Goal: Task Accomplishment & Management: Manage account settings

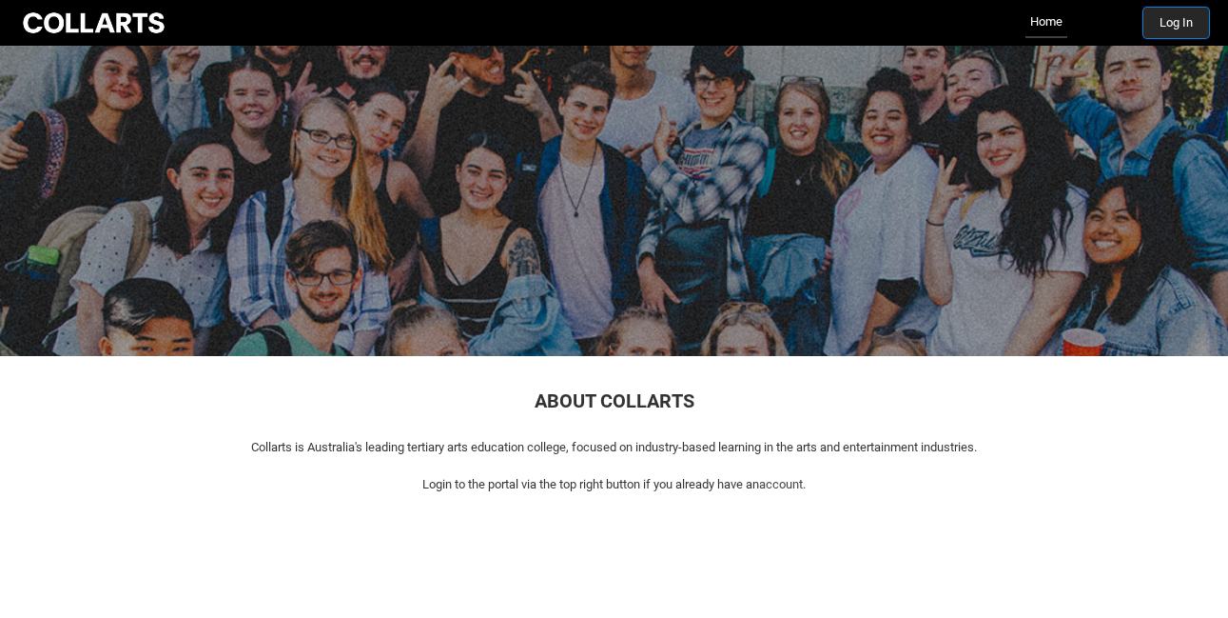
click at [1183, 26] on button "Log In" at bounding box center [1177, 23] width 66 height 30
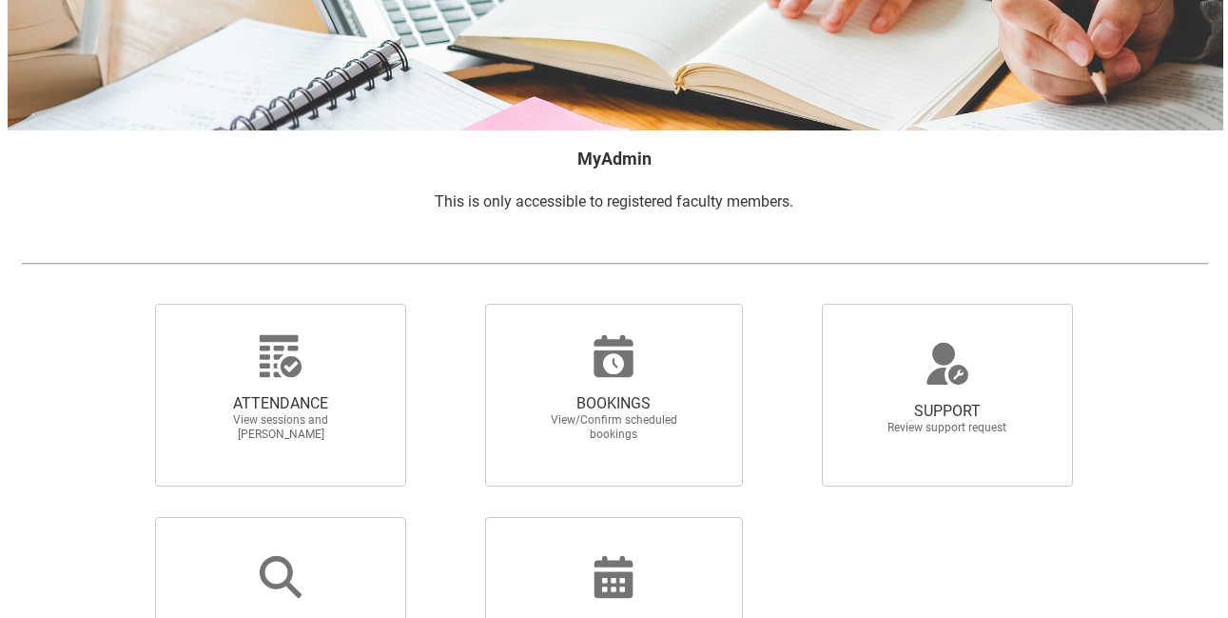
scroll to position [285, 0]
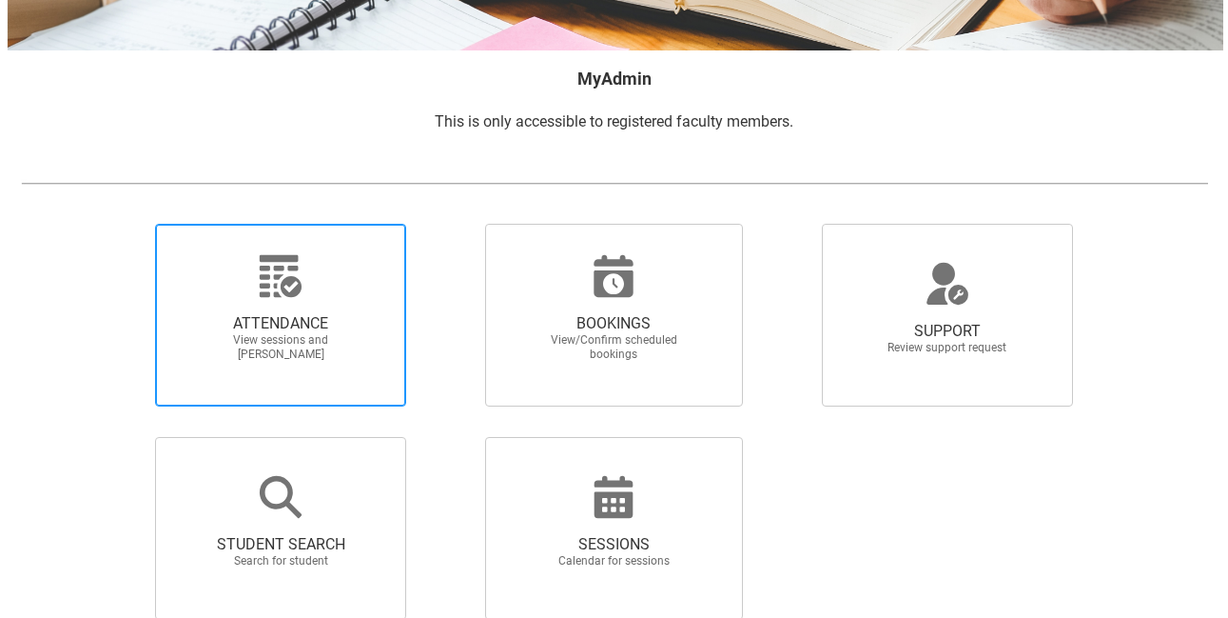
click at [331, 326] on span "ATTENDANCE" at bounding box center [280, 323] width 167 height 19
click at [124, 224] on input "ATTENDANCE View sessions and mark attendance" at bounding box center [123, 223] width 1 height 1
radio input "true"
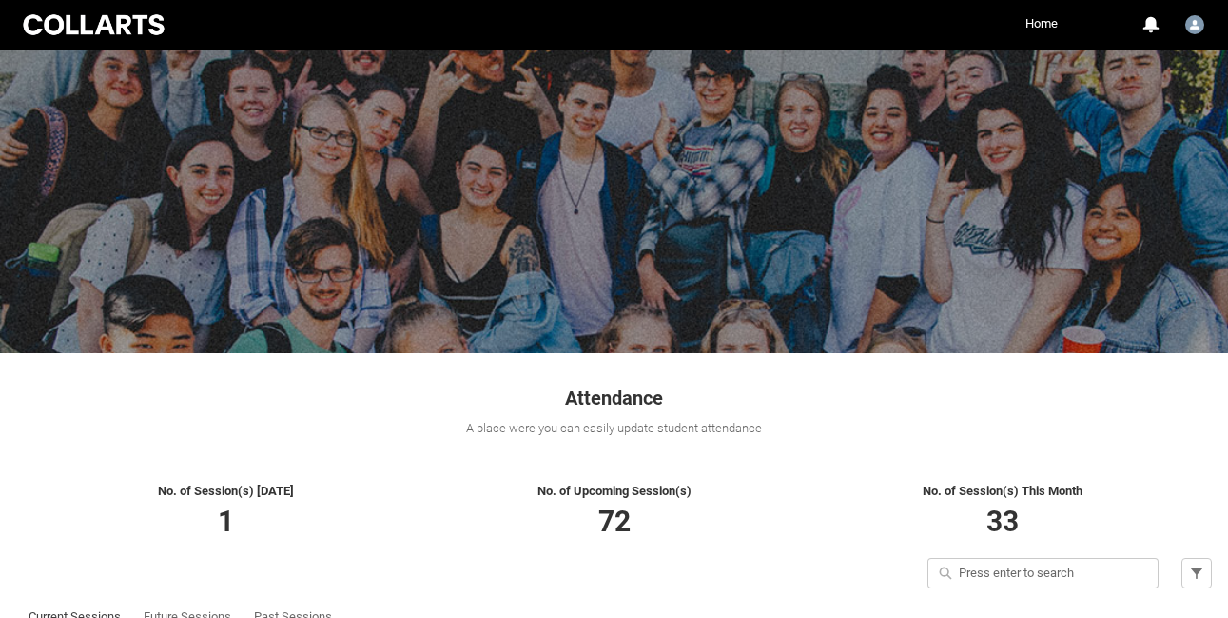
scroll to position [187, 0]
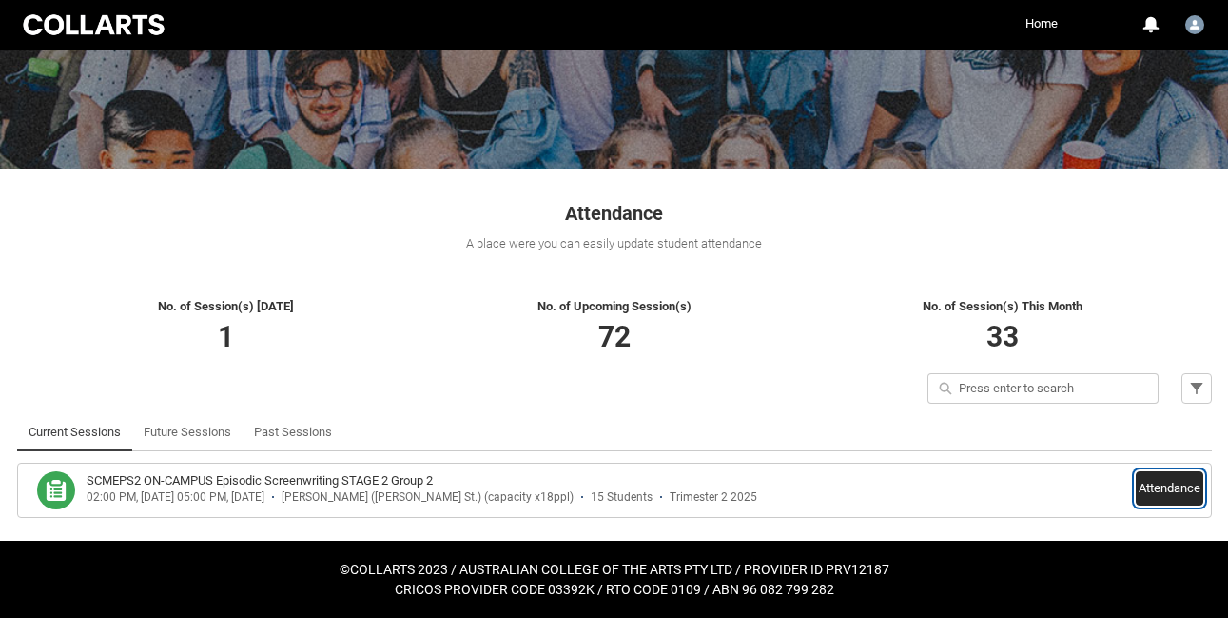
click at [1171, 491] on button "Attendance" at bounding box center [1170, 488] width 68 height 34
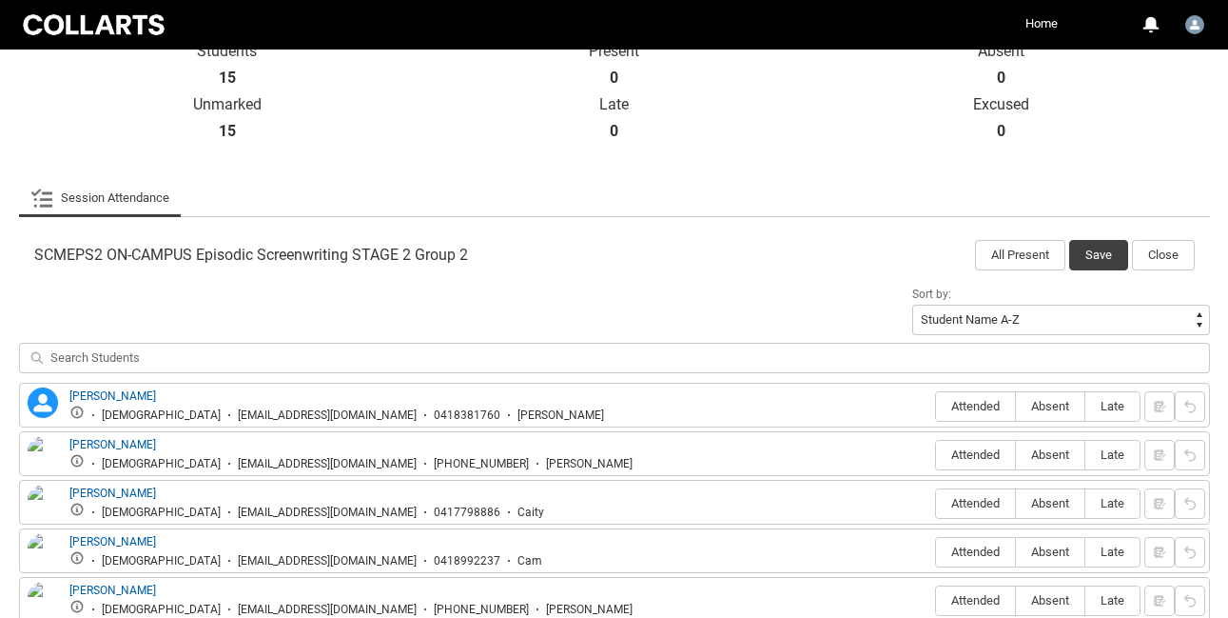
scroll to position [687, 0]
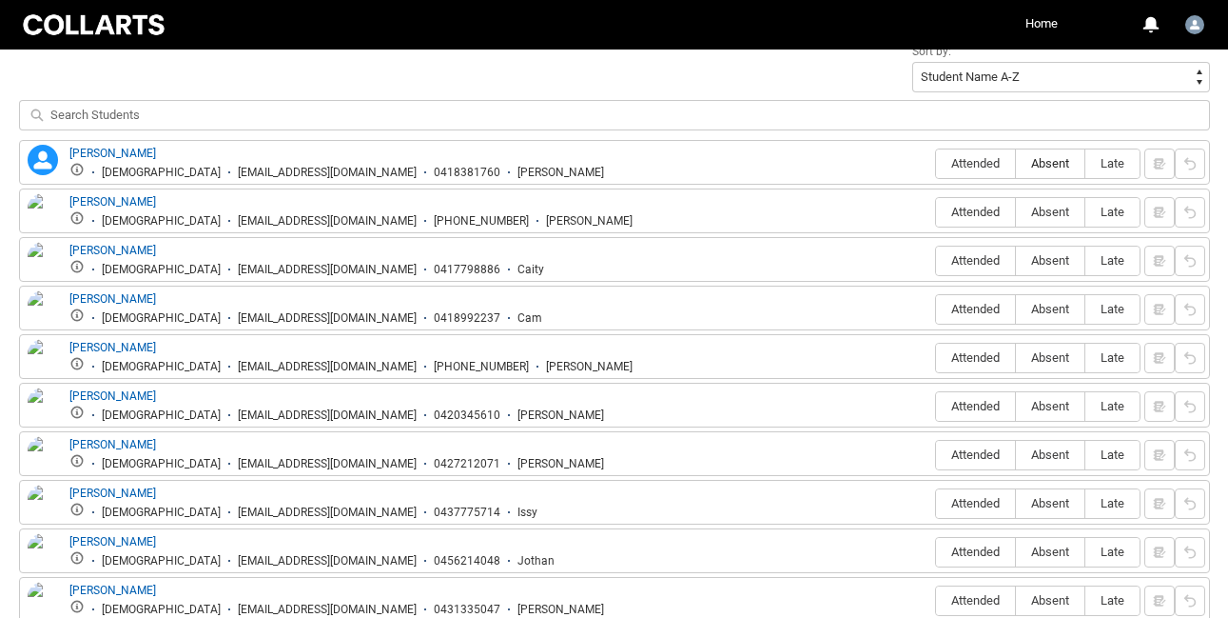
click at [1043, 159] on span "Absent" at bounding box center [1050, 163] width 69 height 14
click at [1016, 163] on input "Absent" at bounding box center [1015, 163] width 1 height 1
type lightning-radio-group "Absent"
radio input "true"
click at [983, 211] on span "Attended" at bounding box center [975, 212] width 79 height 14
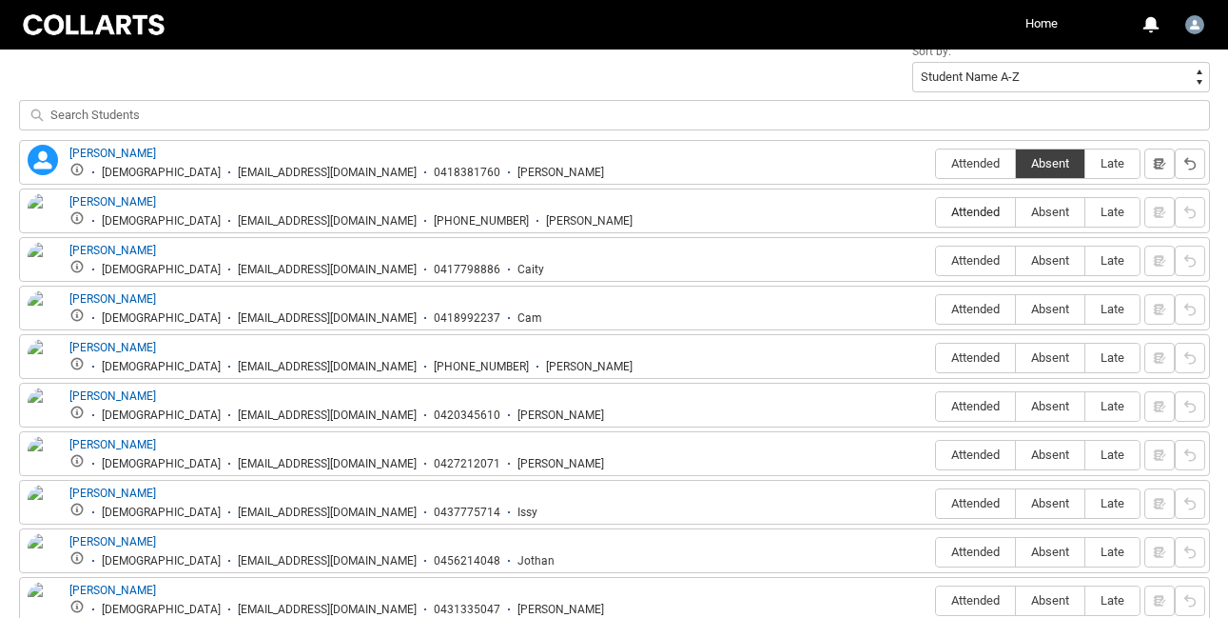
click at [936, 211] on input "Attended" at bounding box center [935, 211] width 1 height 1
type lightning-radio-group "Attended"
radio input "true"
click at [1064, 259] on span "Absent" at bounding box center [1050, 260] width 69 height 14
click at [1016, 260] on input "Absent" at bounding box center [1015, 260] width 1 height 1
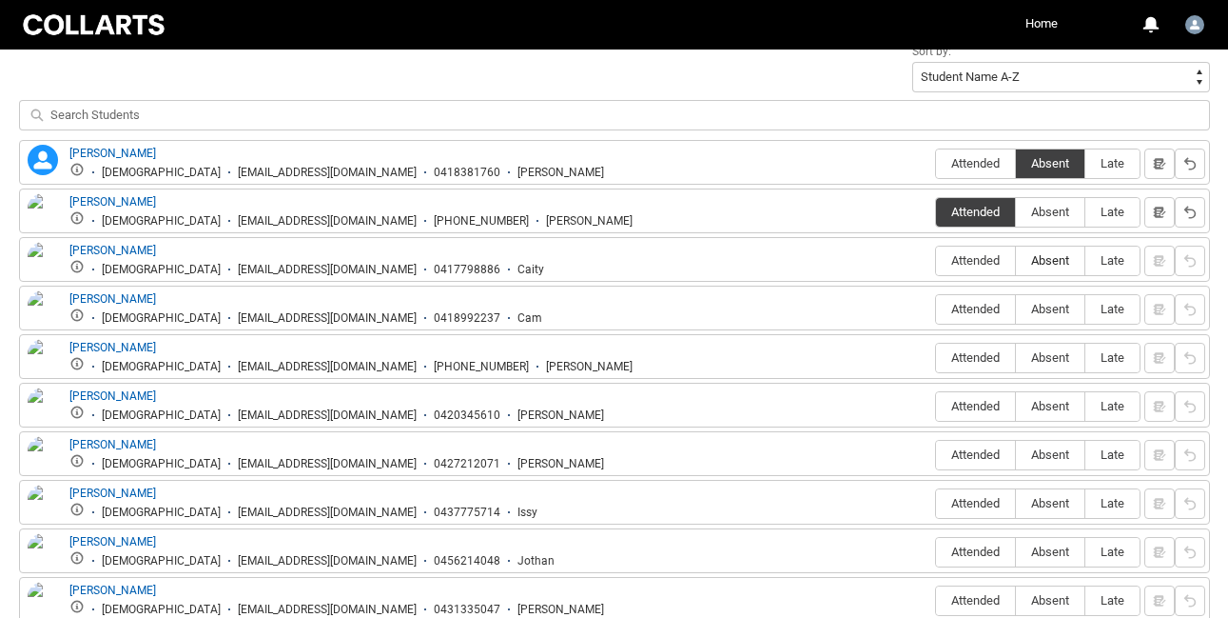
type lightning-radio-group "Absent"
radio input "true"
click at [1051, 311] on span "Absent" at bounding box center [1050, 309] width 69 height 14
click at [1016, 309] on input "Absent" at bounding box center [1015, 308] width 1 height 1
type lightning-radio-group "Absent"
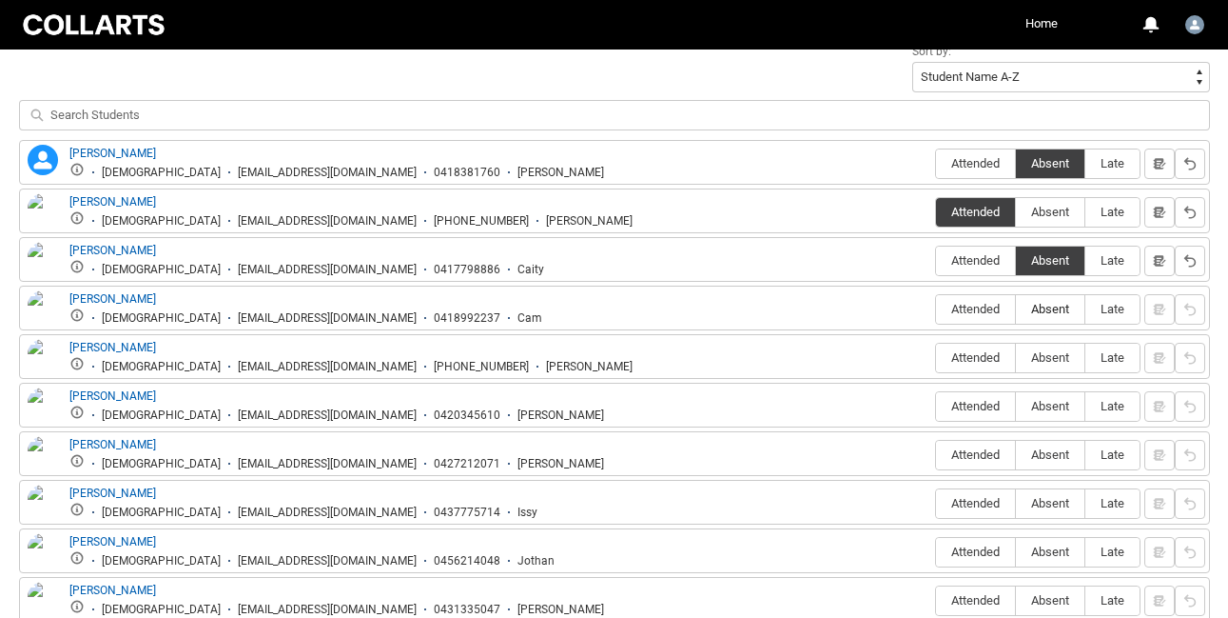
radio input "true"
click at [985, 357] on span "Attended" at bounding box center [975, 357] width 79 height 14
click at [936, 357] on input "Attended" at bounding box center [935, 357] width 1 height 1
type lightning-radio-group "Attended"
radio input "true"
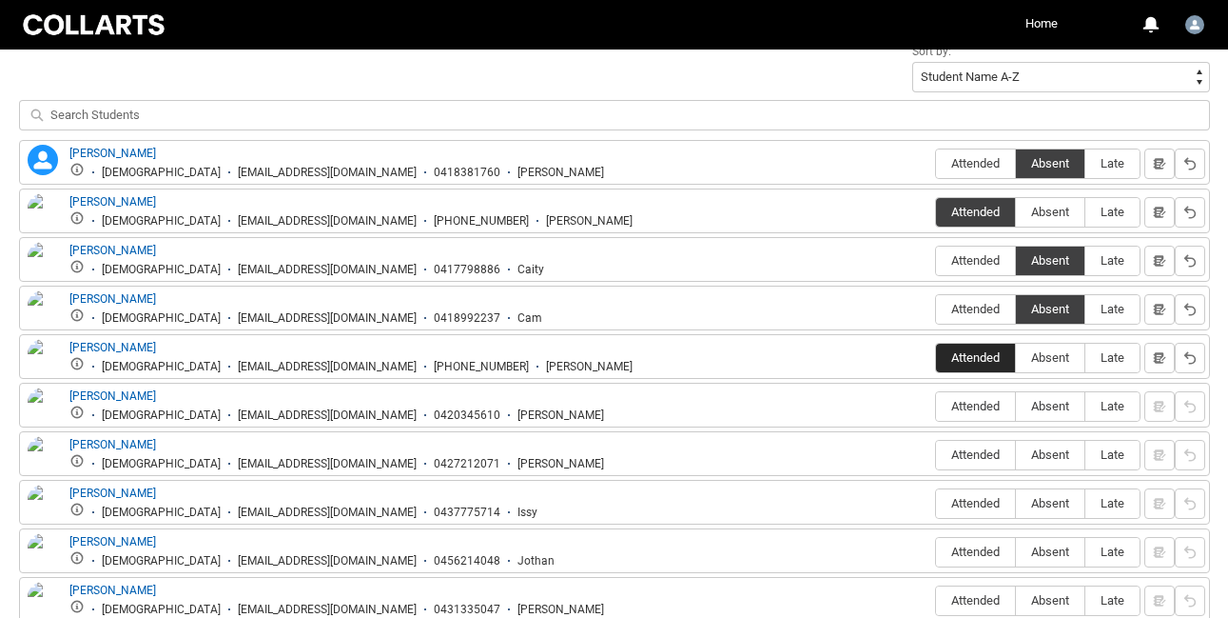
scroll to position [741, 0]
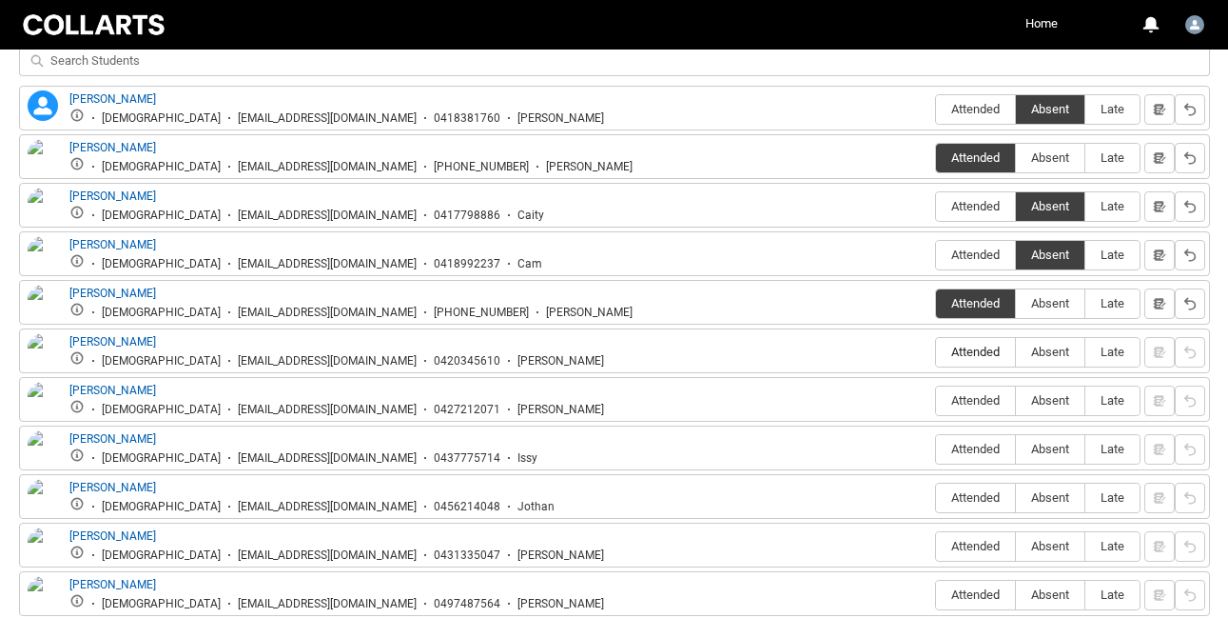
click at [985, 353] on span "Attended" at bounding box center [975, 351] width 79 height 14
click at [936, 352] on input "Attended" at bounding box center [935, 351] width 1 height 1
type lightning-radio-group "Attended"
radio input "true"
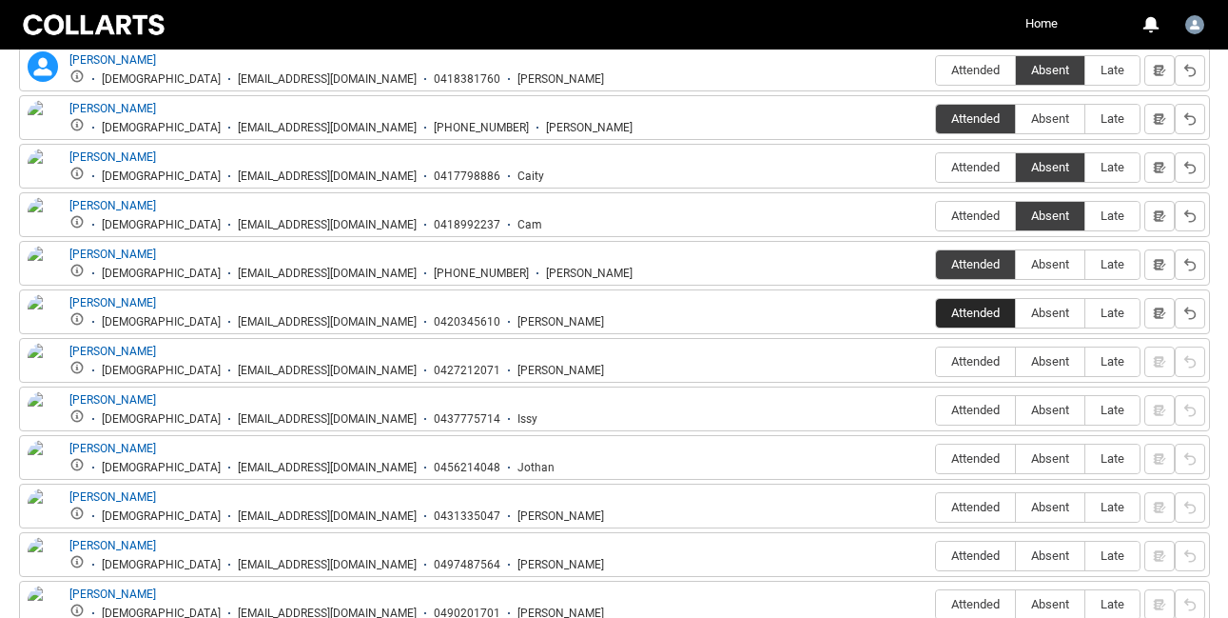
scroll to position [789, 0]
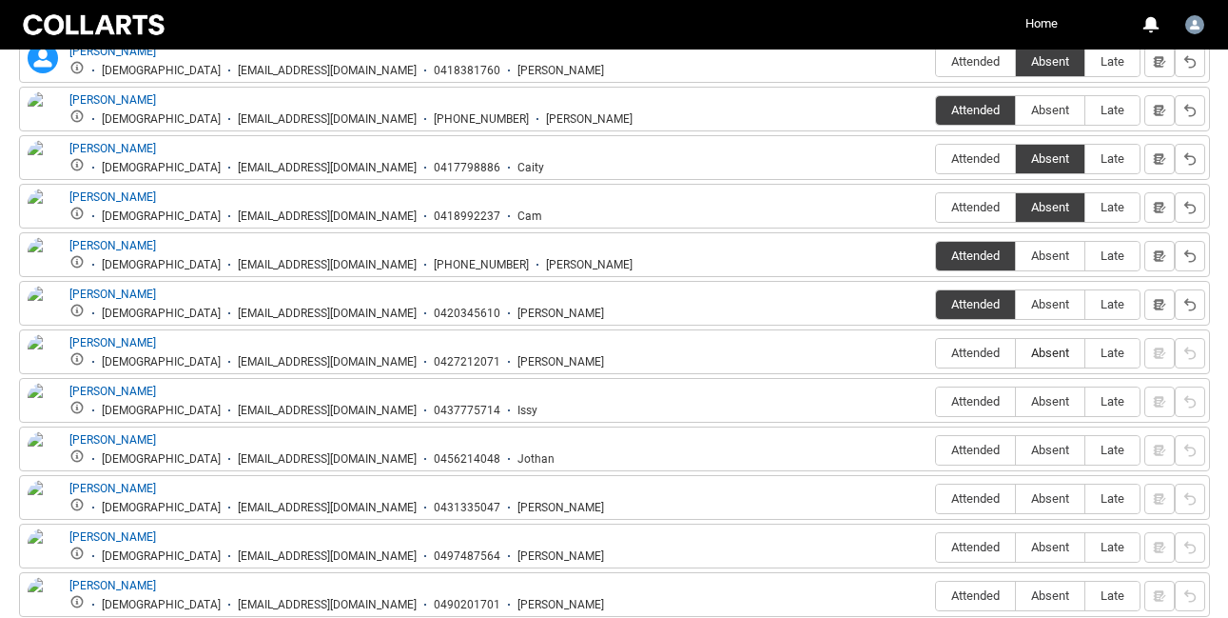
click at [1042, 351] on span "Absent" at bounding box center [1050, 352] width 69 height 14
click at [1016, 352] on input "Absent" at bounding box center [1015, 352] width 1 height 1
type lightning-radio-group "Absent"
radio input "true"
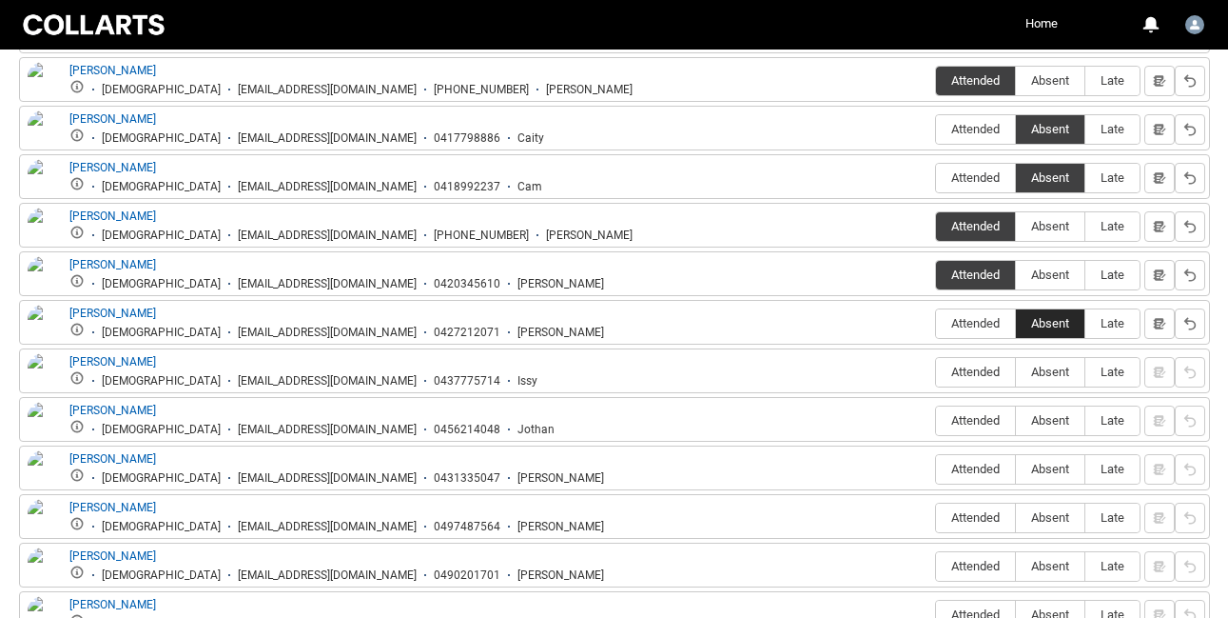
scroll to position [822, 0]
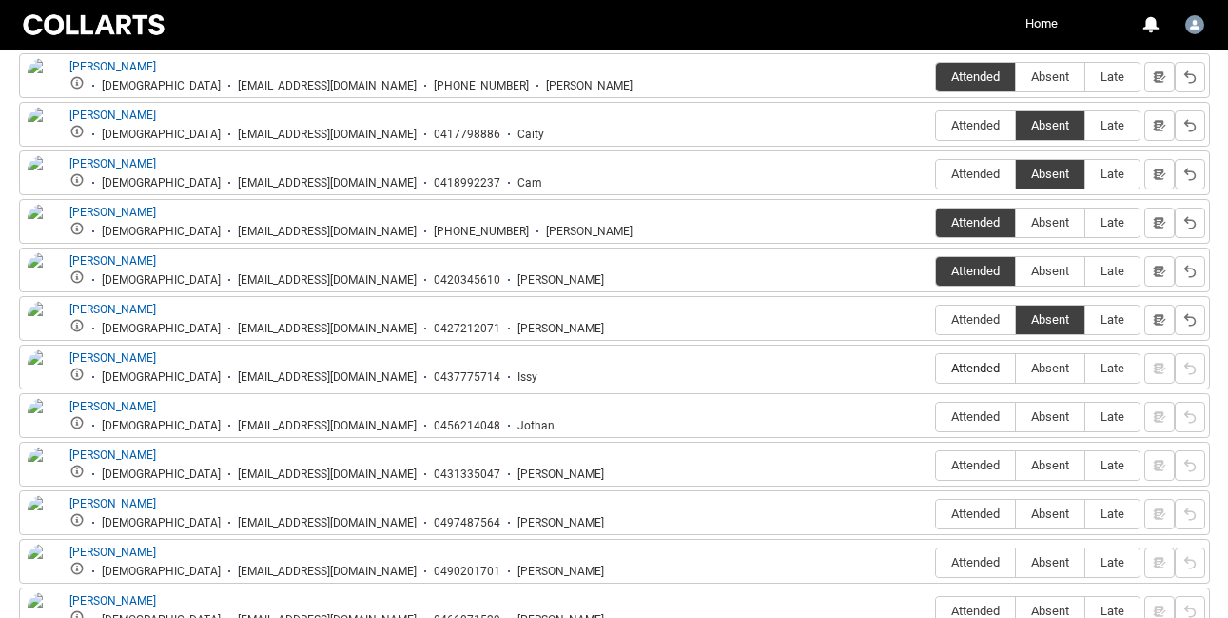
click at [986, 365] on span "Attended" at bounding box center [975, 368] width 79 height 14
click at [936, 367] on input "Attended" at bounding box center [935, 367] width 1 height 1
type lightning-radio-group "Attended"
radio input "true"
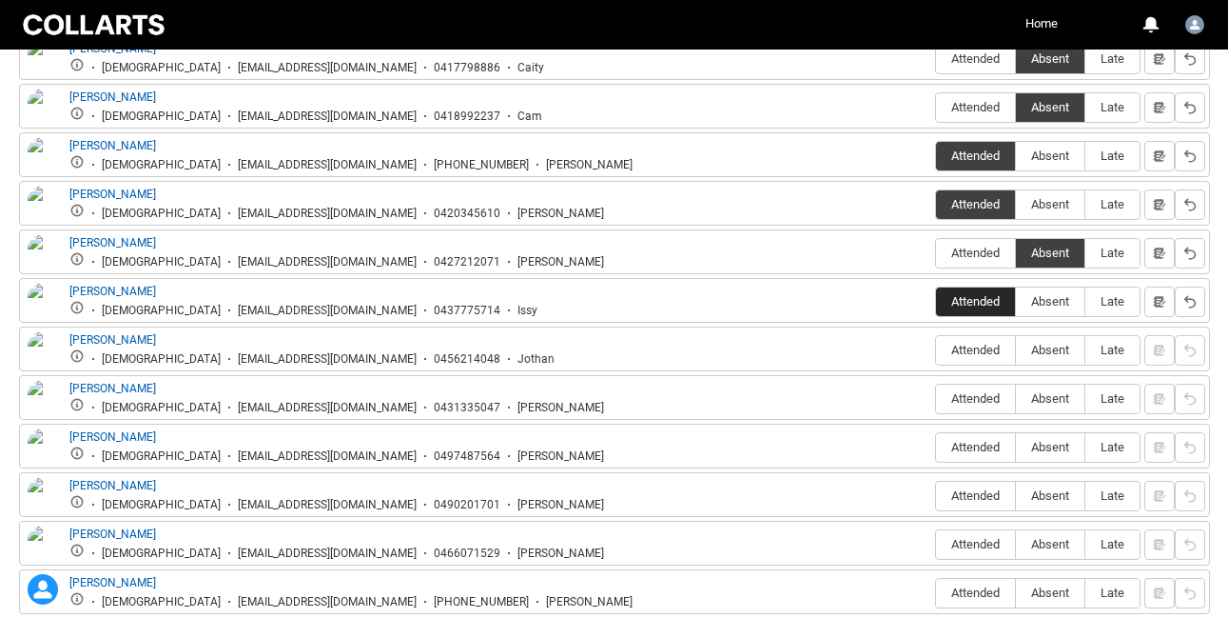
scroll to position [892, 0]
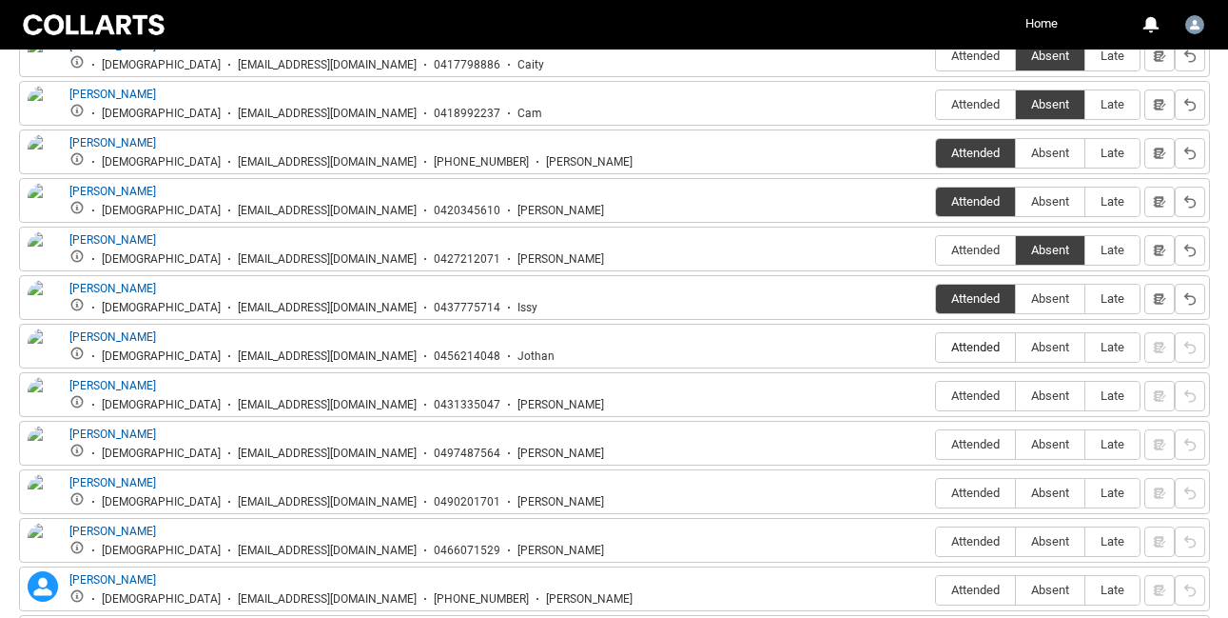
click at [967, 344] on span "Attended" at bounding box center [975, 347] width 79 height 14
click at [936, 346] on input "Attended" at bounding box center [935, 346] width 1 height 1
type lightning-radio-group "Attended"
radio input "true"
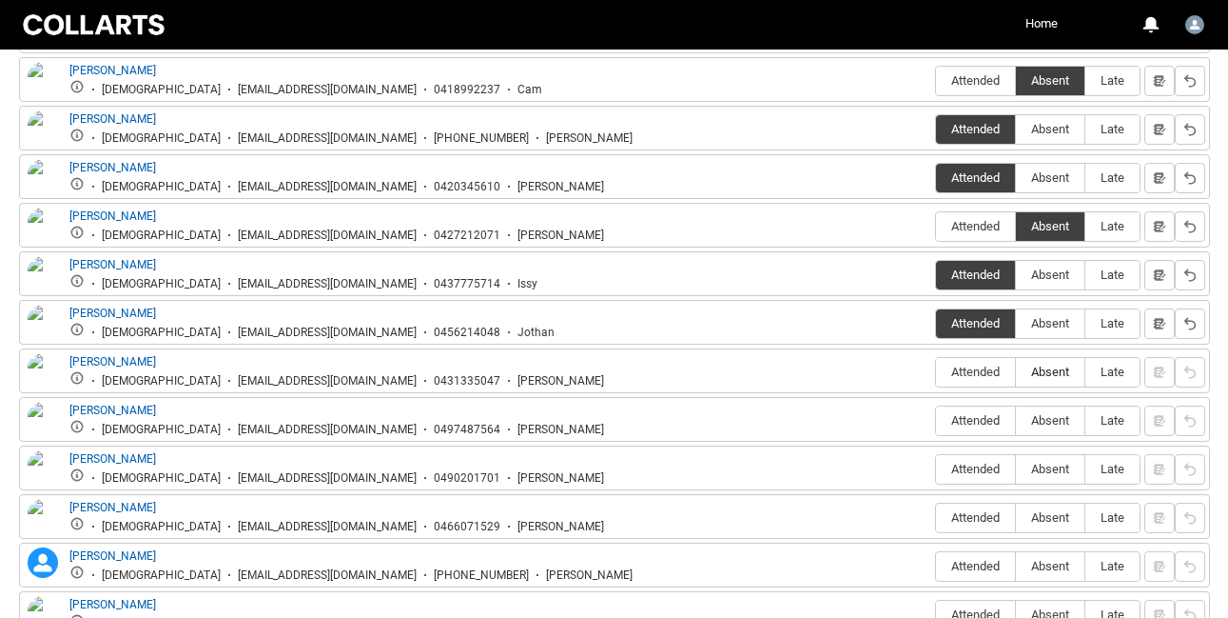
click at [1033, 369] on span "Absent" at bounding box center [1050, 371] width 69 height 14
click at [1016, 371] on input "Absent" at bounding box center [1015, 371] width 1 height 1
type lightning-radio-group "Absent"
radio input "true"
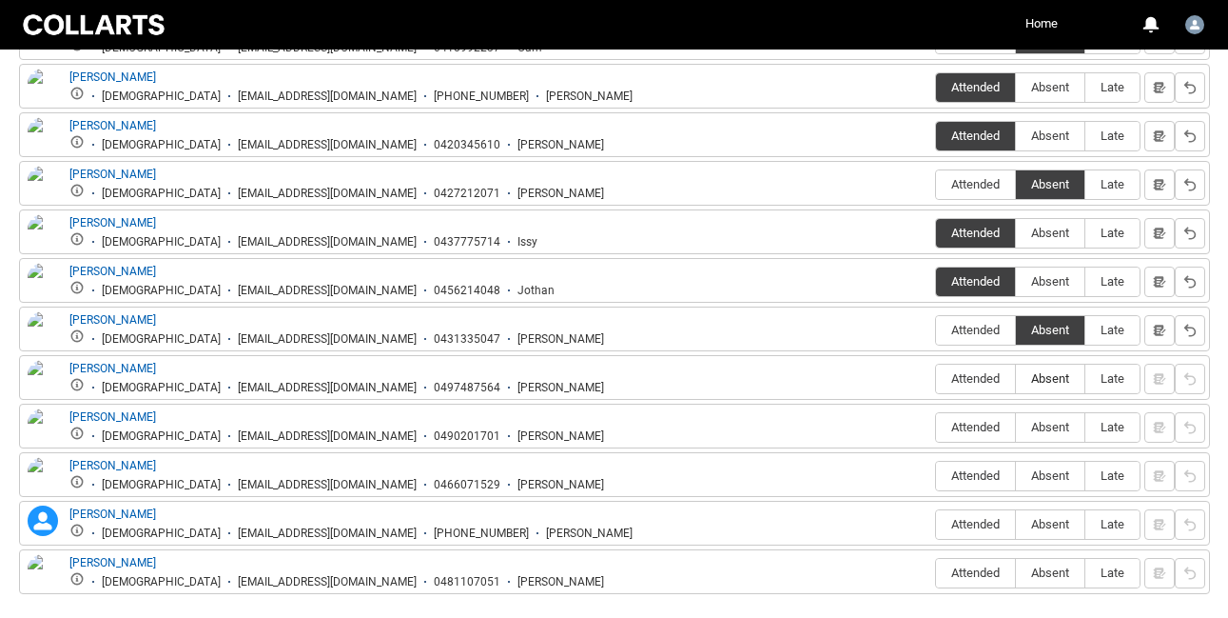
click at [1034, 374] on span "Absent" at bounding box center [1050, 378] width 69 height 14
click at [1016, 378] on input "Absent" at bounding box center [1015, 378] width 1 height 1
type lightning-radio-group "Absent"
radio input "true"
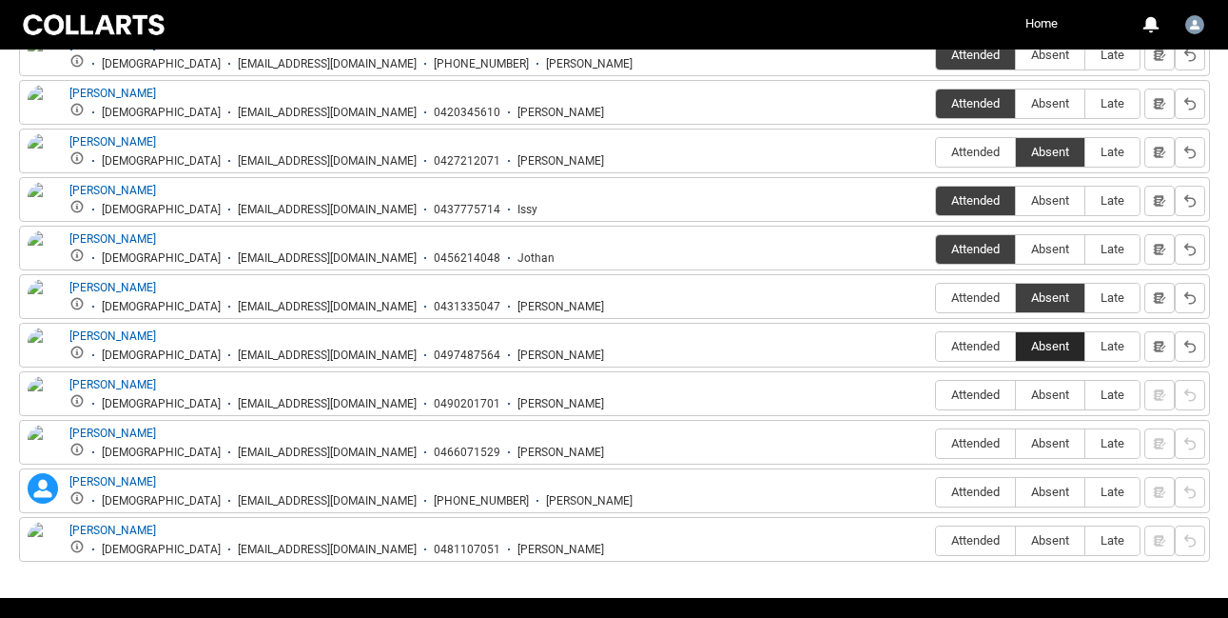
scroll to position [996, 0]
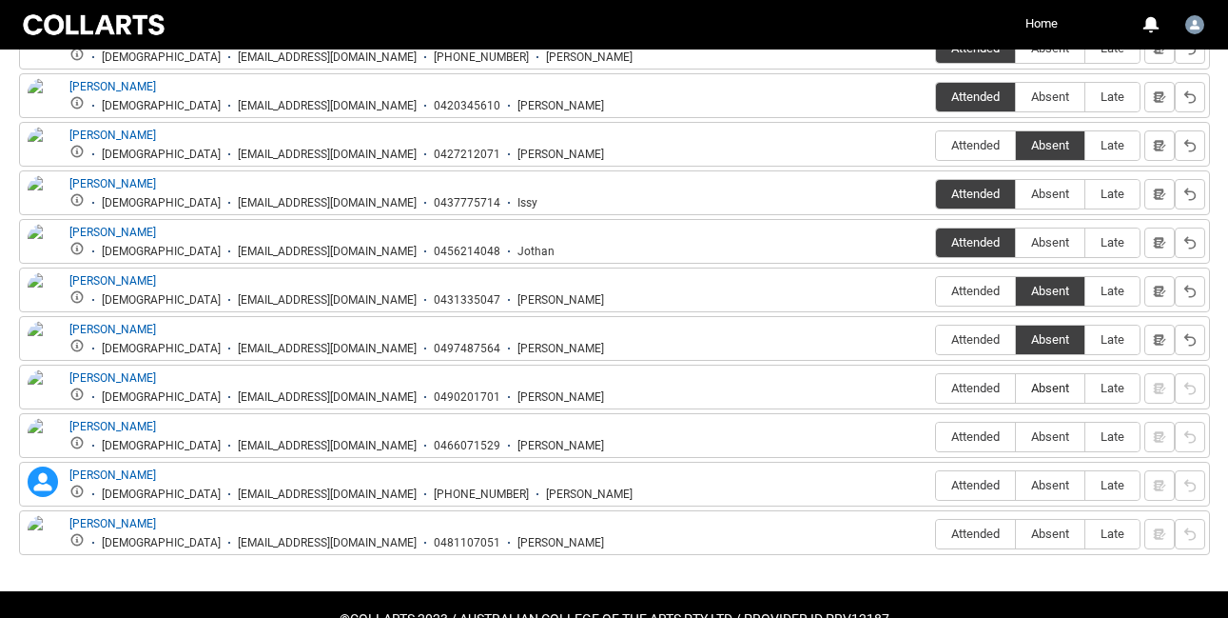
click at [1042, 389] on span "Absent" at bounding box center [1050, 388] width 69 height 14
click at [1016, 388] on input "Absent" at bounding box center [1015, 387] width 1 height 1
type lightning-radio-group "Absent"
radio input "true"
click at [1047, 437] on span "Absent" at bounding box center [1050, 436] width 69 height 14
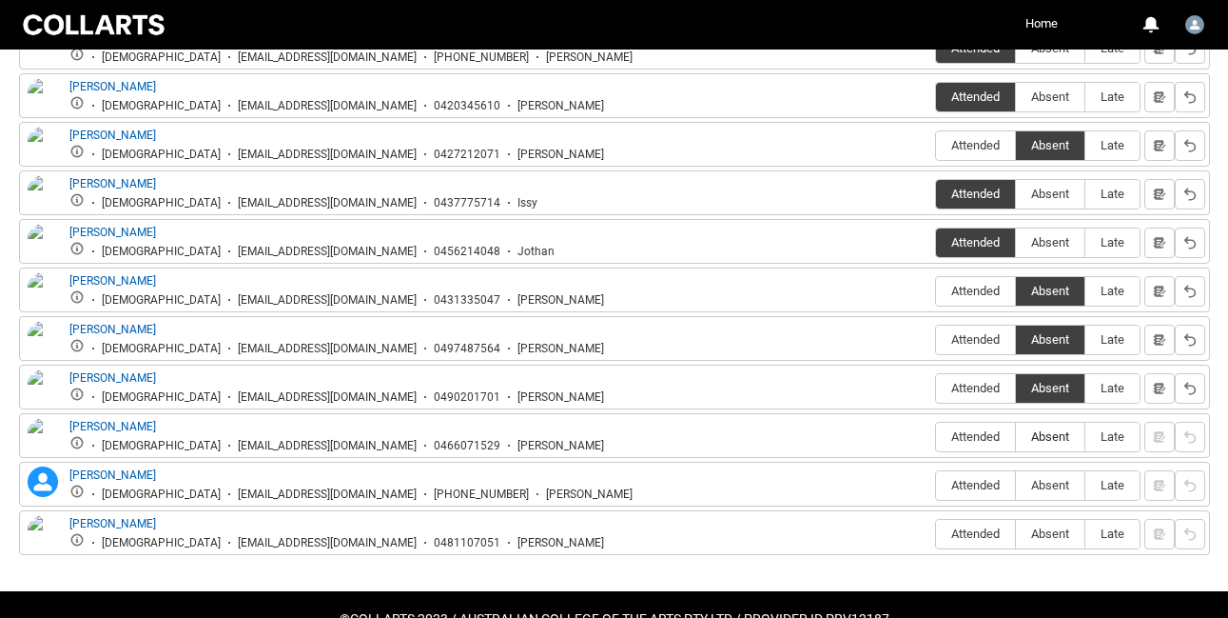
click at [1016, 437] on input "Absent" at bounding box center [1015, 436] width 1 height 1
type lightning-radio-group "Absent"
radio input "true"
click at [970, 480] on span "Attended" at bounding box center [975, 485] width 79 height 14
click at [936, 484] on input "Attended" at bounding box center [935, 484] width 1 height 1
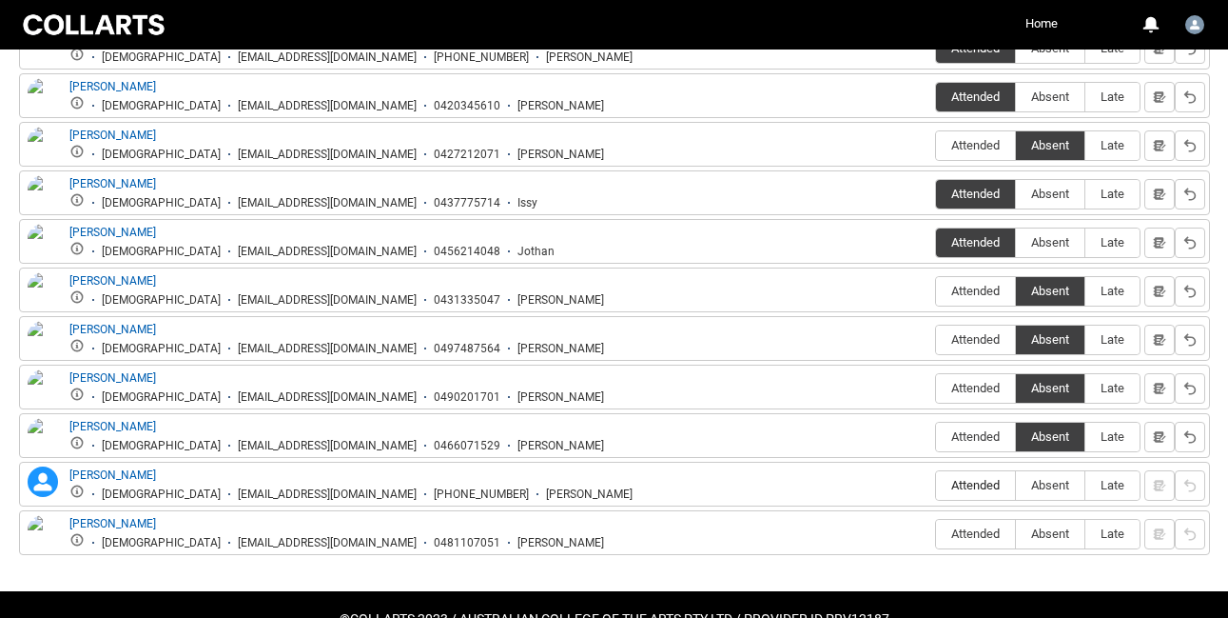
type lightning-radio-group "Attended"
radio input "true"
click at [977, 527] on label "Attended" at bounding box center [975, 534] width 79 height 29
click at [936, 533] on input "Attended" at bounding box center [935, 533] width 1 height 1
type lightning-radio-group "Attended"
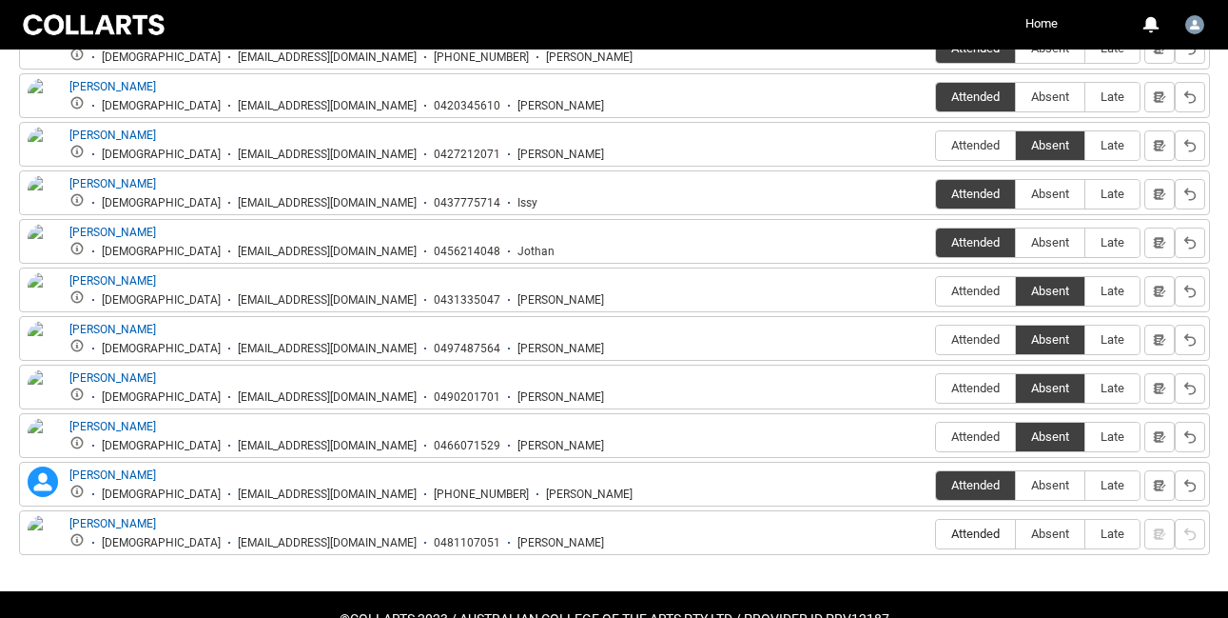
radio input "true"
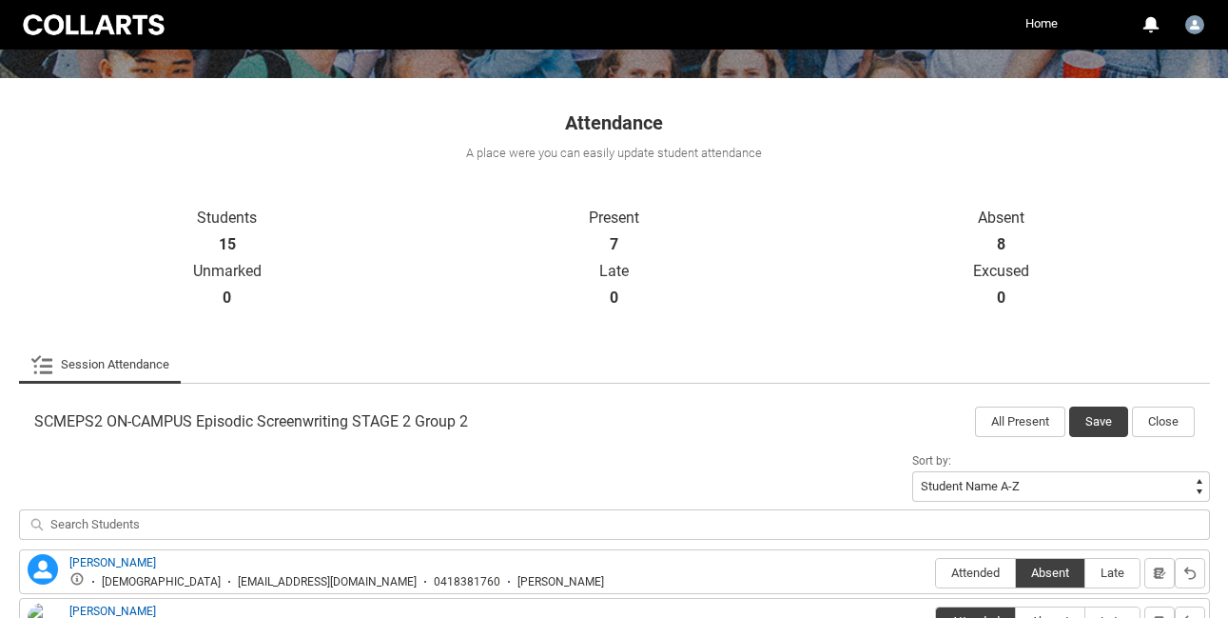
scroll to position [263, 0]
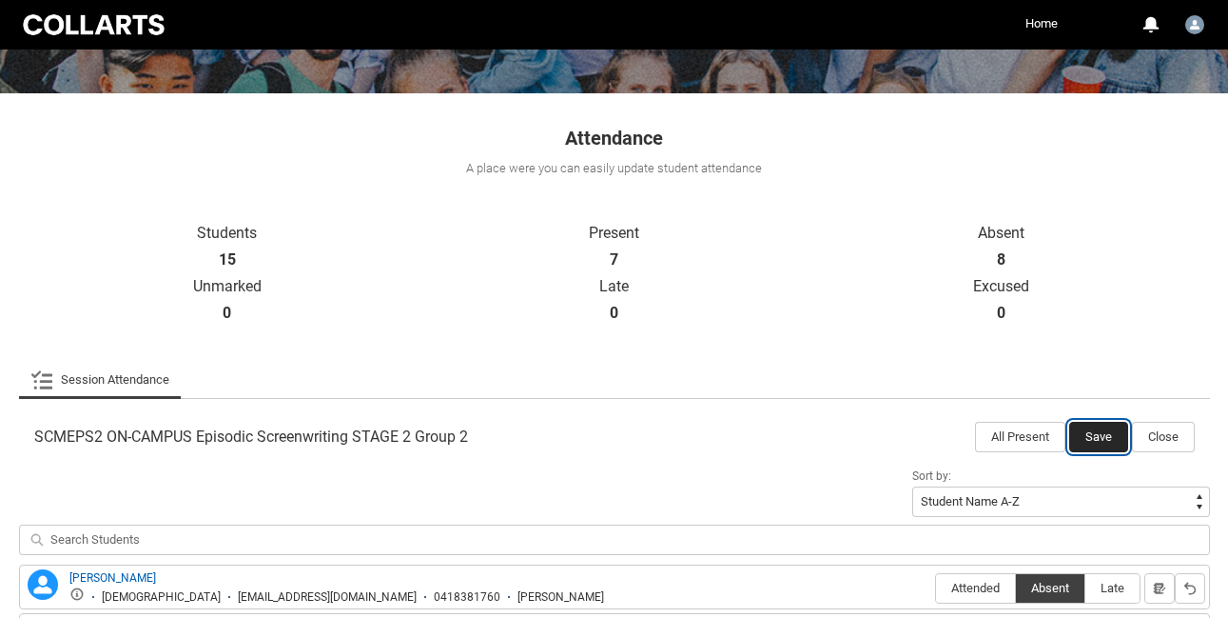
click at [1108, 439] on button "Save" at bounding box center [1099, 437] width 59 height 30
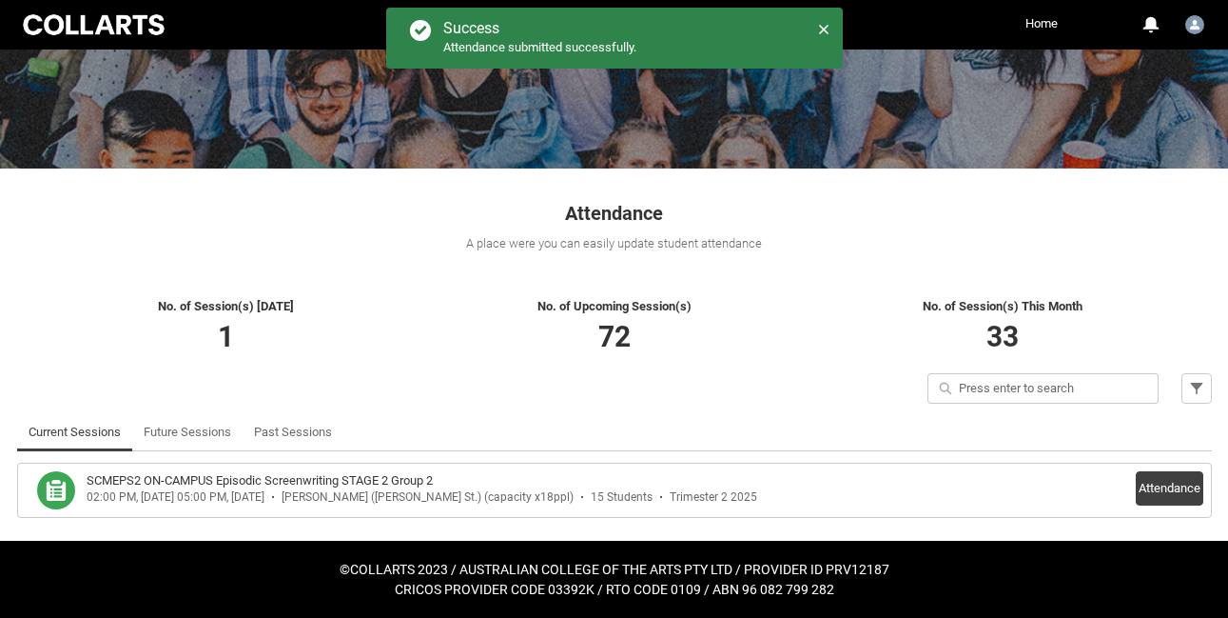
scroll to position [187, 0]
